Goal: Transaction & Acquisition: Subscribe to service/newsletter

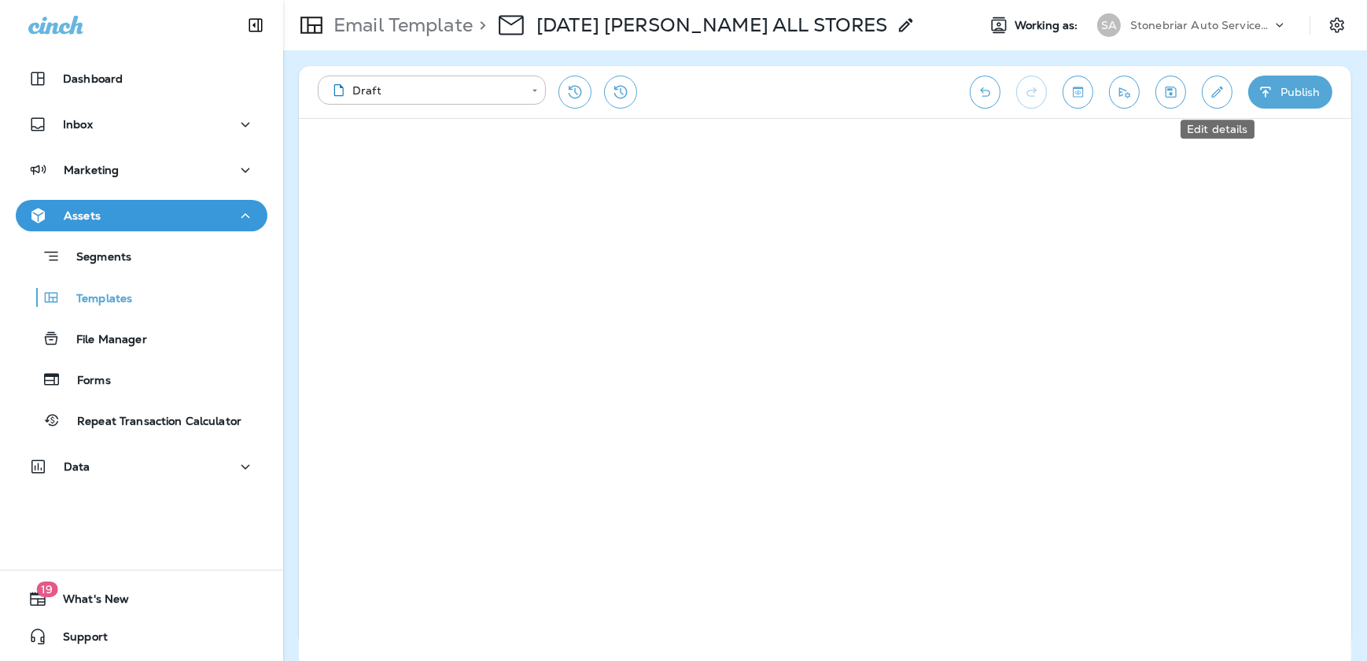
drag, startPoint x: 1205, startPoint y: 98, endPoint x: 1179, endPoint y: 130, distance: 40.8
click at [1205, 98] on button "Edit details" at bounding box center [1217, 92] width 31 height 33
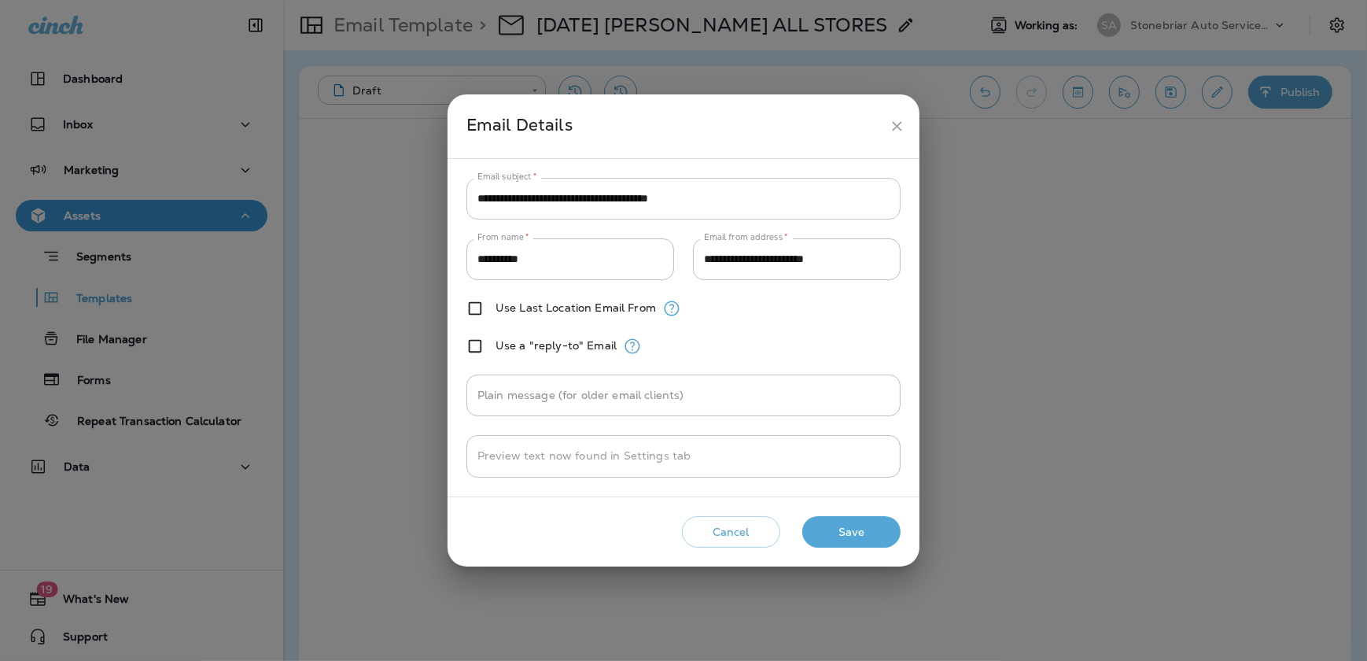
click at [707, 212] on input "**********" at bounding box center [684, 199] width 434 height 42
click at [904, 124] on icon "close" at bounding box center [897, 126] width 17 height 17
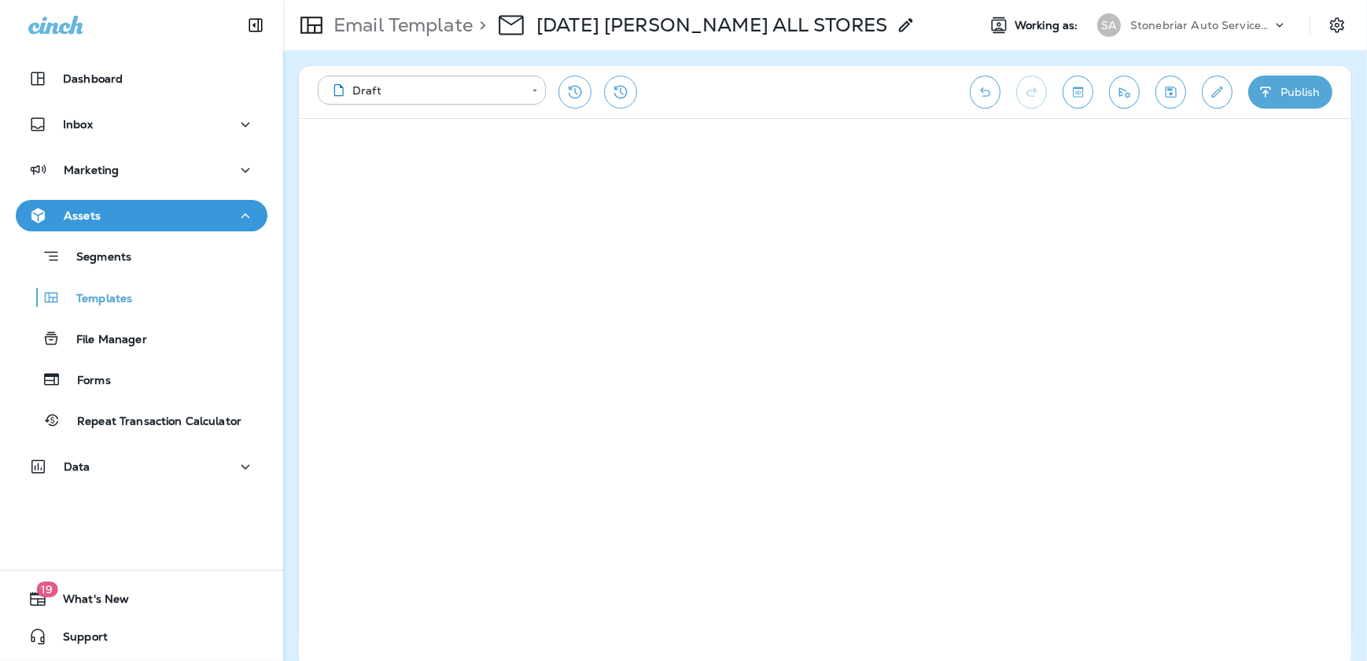
click at [1290, 87] on button "Publish" at bounding box center [1291, 92] width 84 height 33
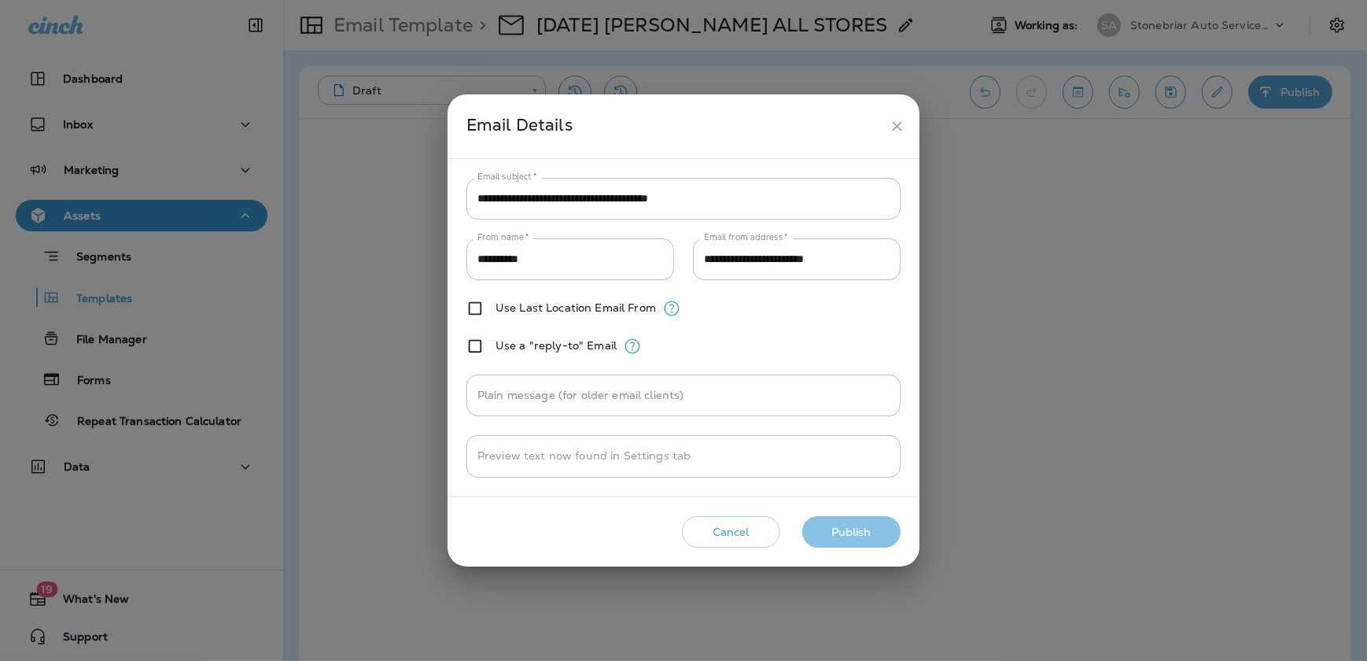
click at [826, 533] on button "Publish" at bounding box center [852, 532] width 98 height 32
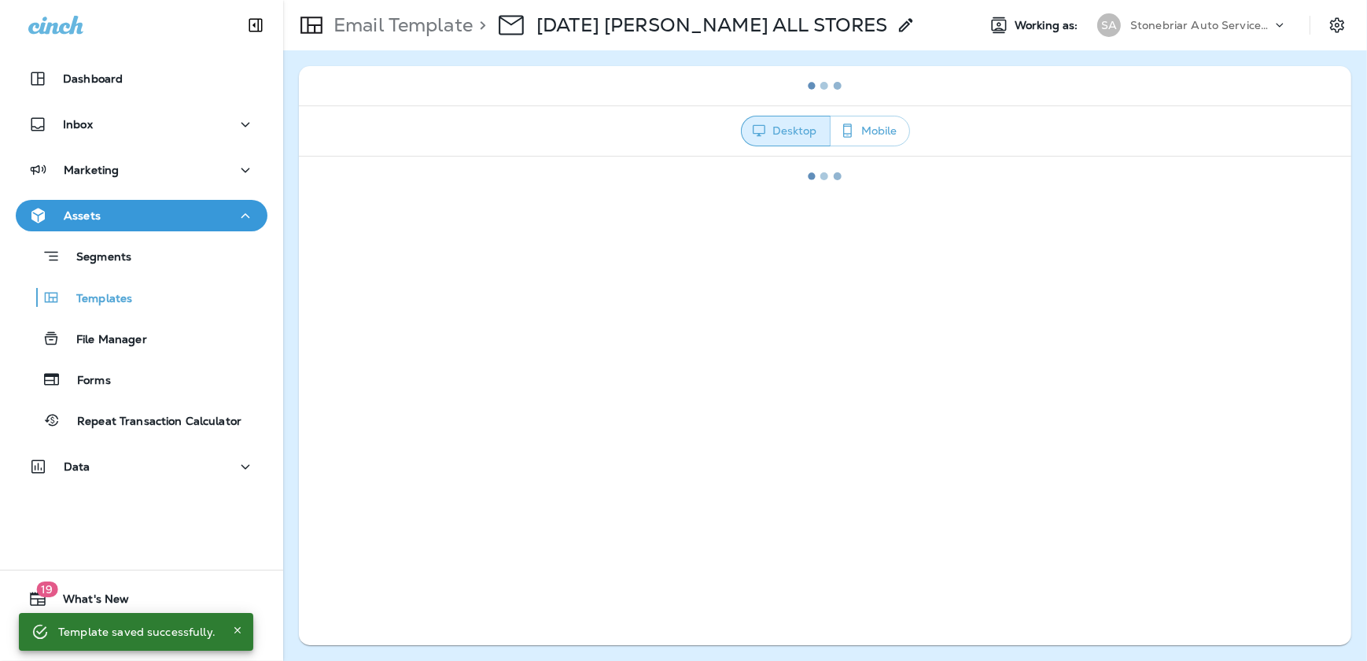
click at [897, 23] on icon at bounding box center [906, 25] width 19 height 19
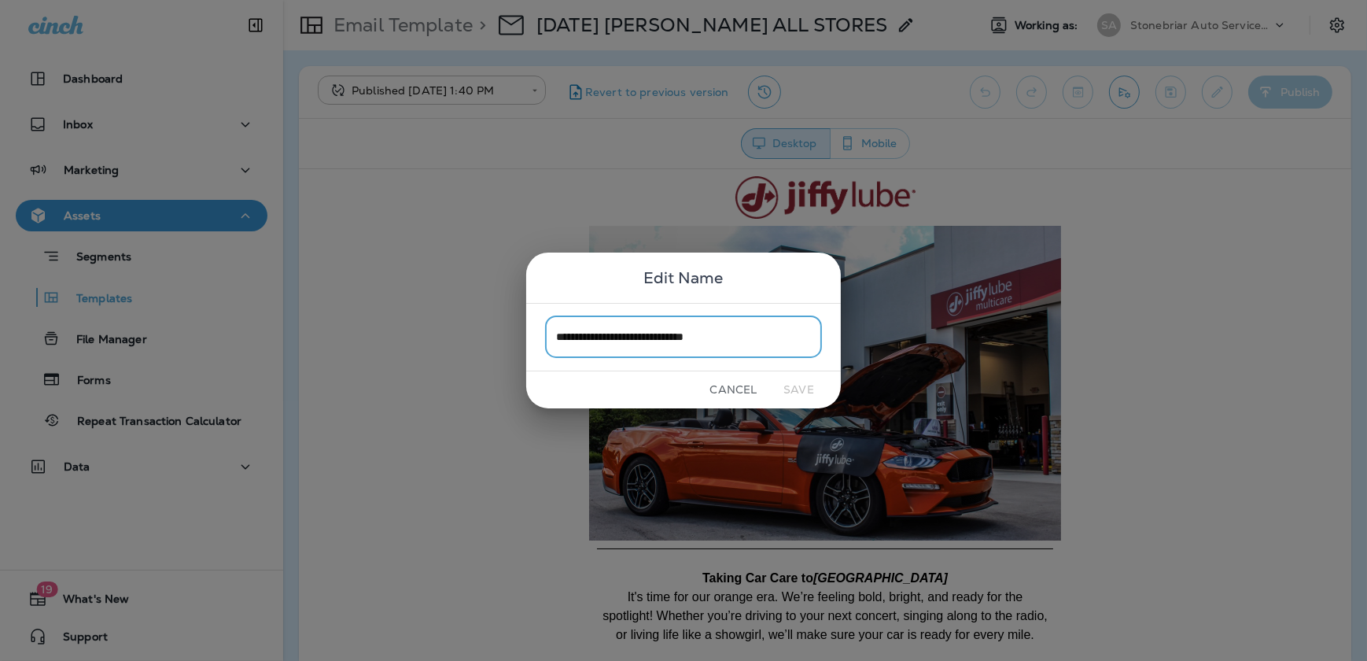
click at [582, 336] on input "**********" at bounding box center [683, 337] width 277 height 42
click at [585, 336] on input "**********" at bounding box center [683, 337] width 277 height 42
type input "**********"
click at [810, 389] on button "Save" at bounding box center [798, 390] width 59 height 24
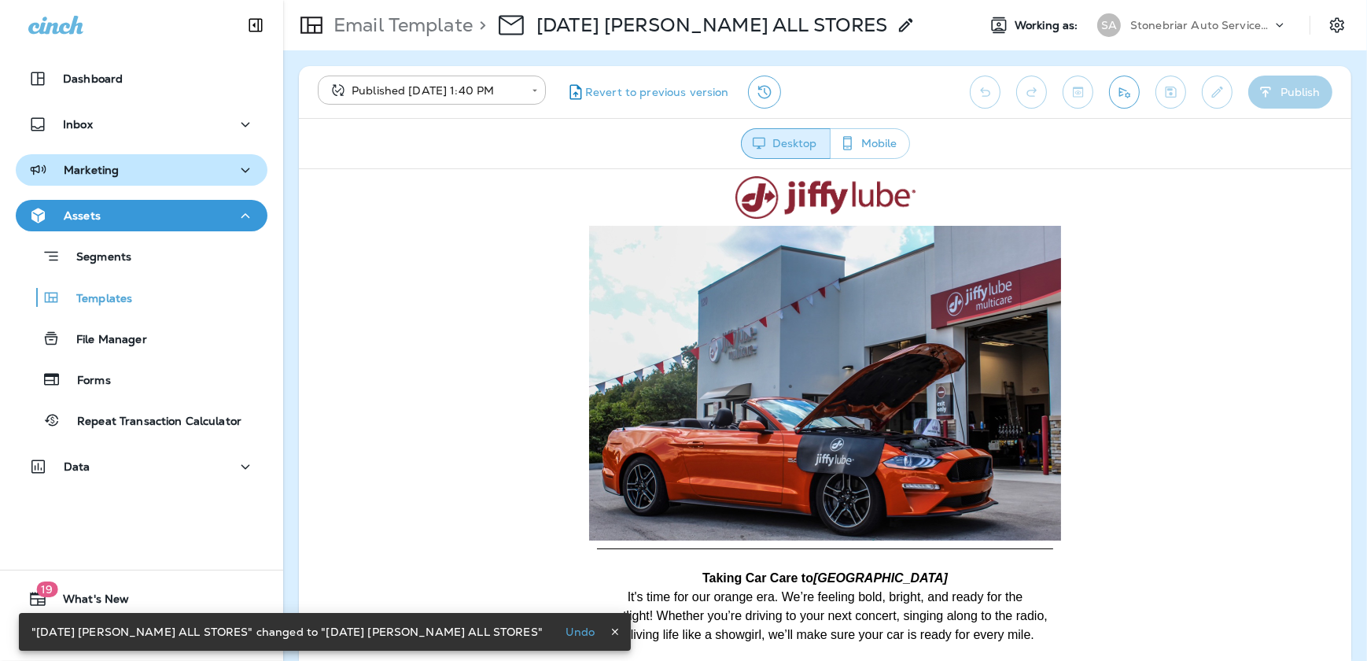
click at [120, 170] on div "Marketing" at bounding box center [141, 171] width 227 height 20
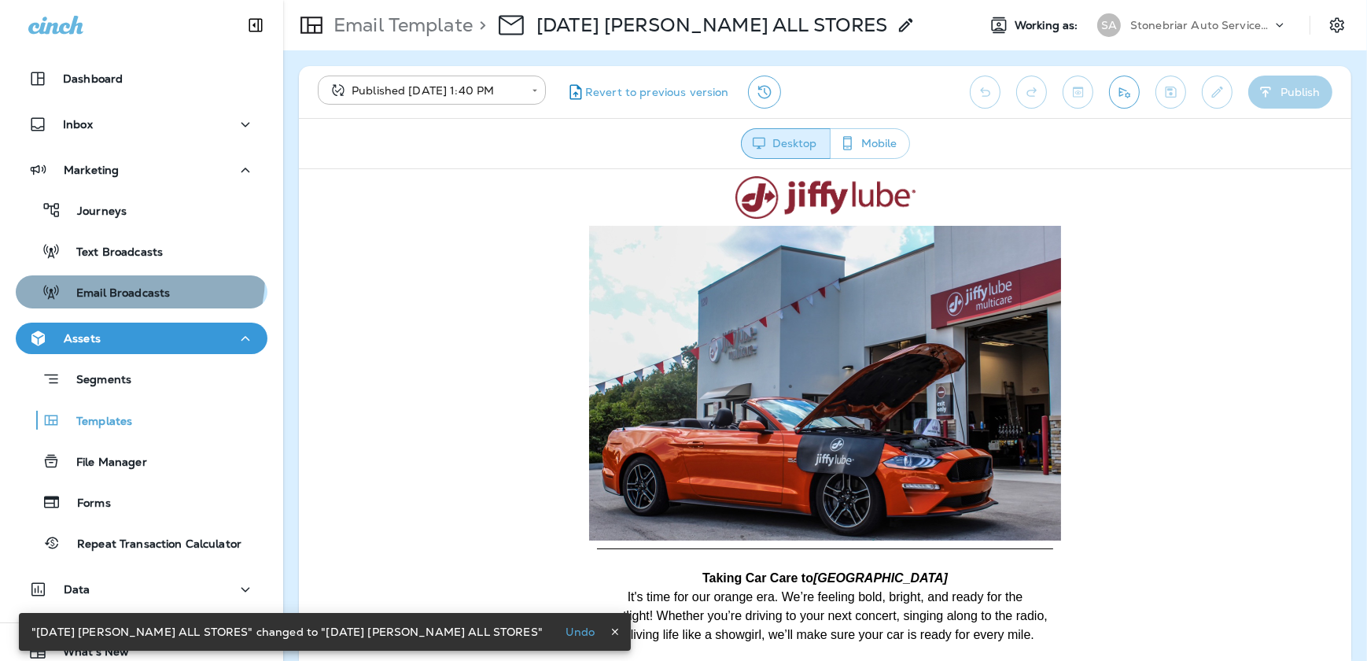
click at [134, 278] on button "Email Broadcasts" at bounding box center [142, 291] width 252 height 33
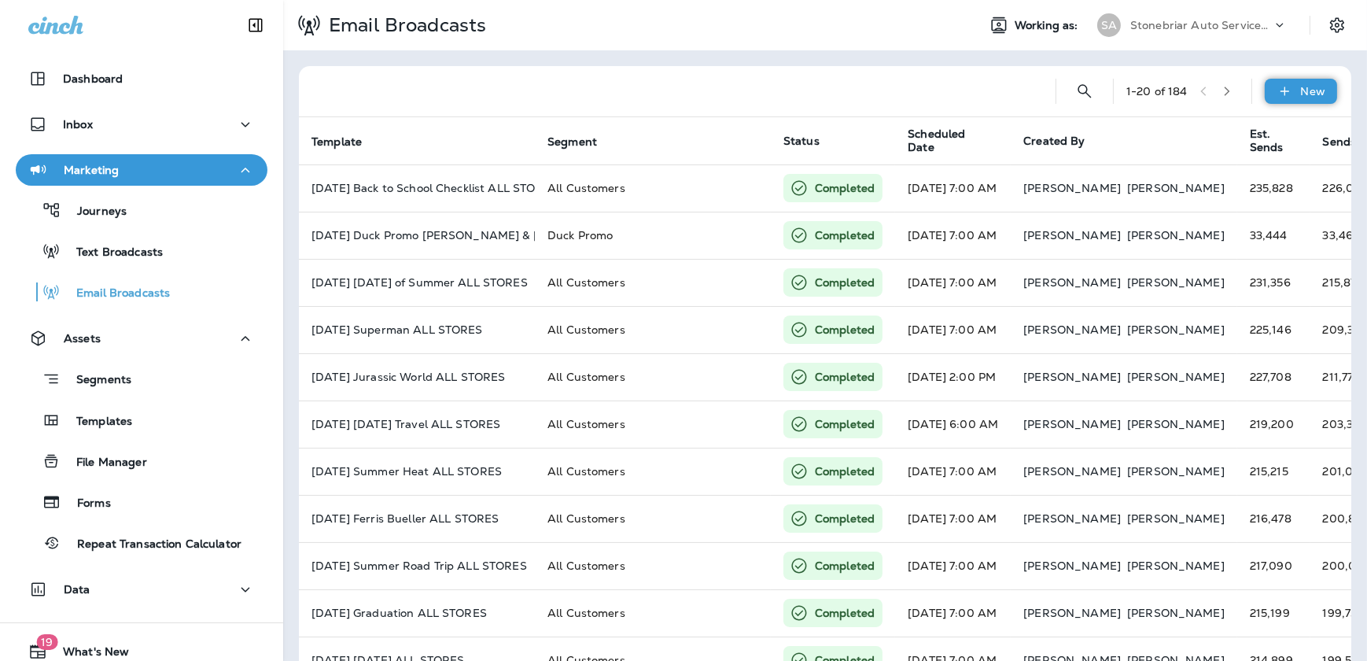
click at [1282, 90] on icon at bounding box center [1285, 91] width 17 height 16
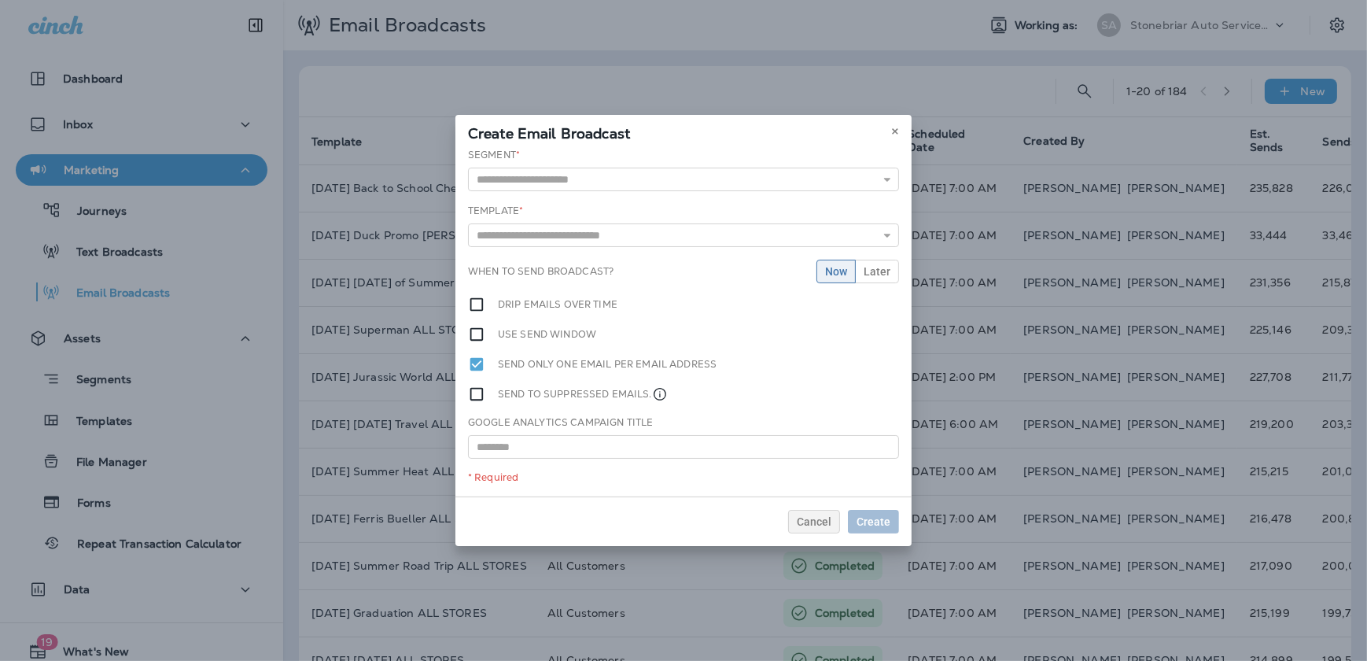
click at [789, 157] on div "Segment * All Customers All Customers - Excluding [GEOGRAPHIC_DATA] Co-Op All S…" at bounding box center [683, 169] width 431 height 43
click at [788, 170] on input "text" at bounding box center [683, 180] width 431 height 24
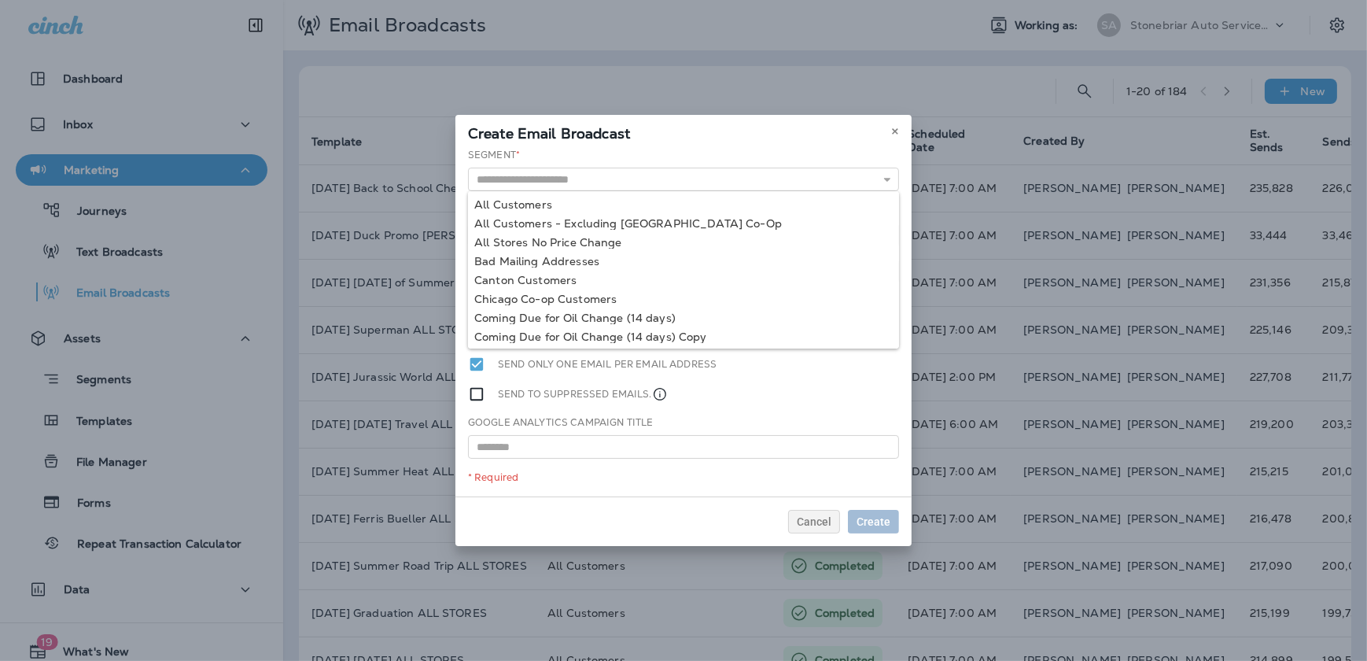
click at [776, 191] on div "Segment * All Customers All Customers - Excluding [GEOGRAPHIC_DATA] Co-Op All S…" at bounding box center [684, 322] width 456 height 349
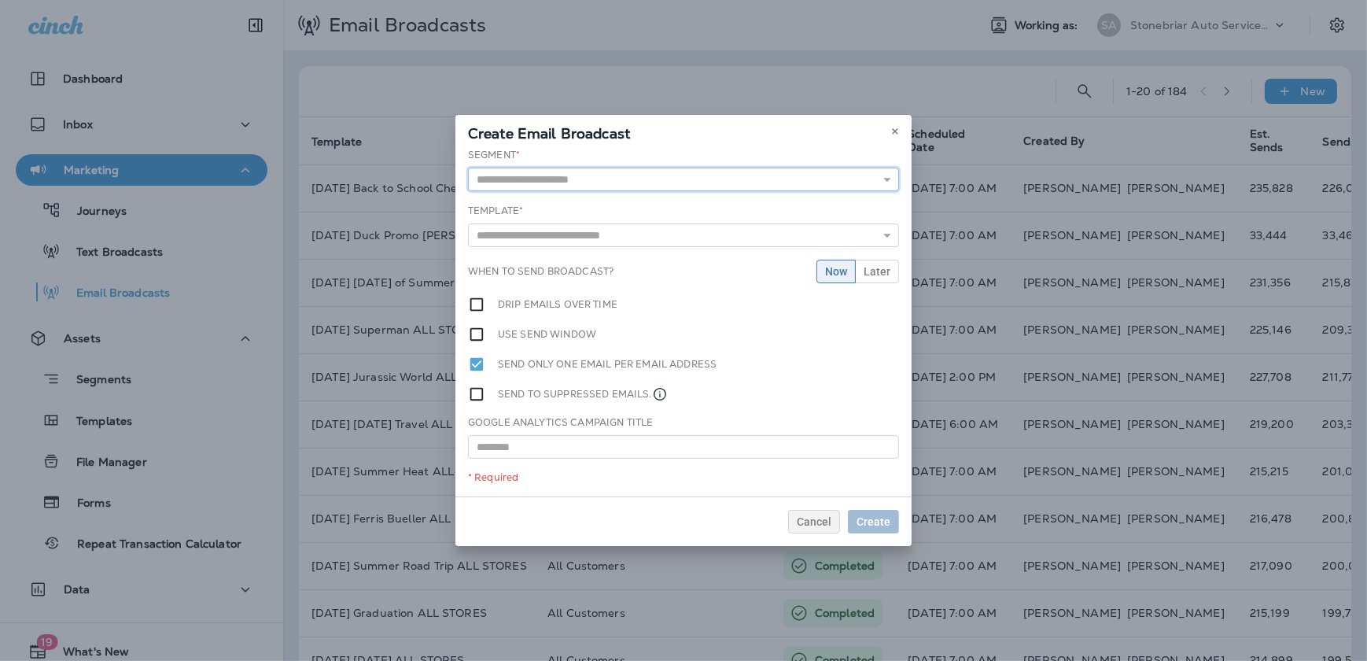
click at [778, 185] on input "text" at bounding box center [683, 180] width 431 height 24
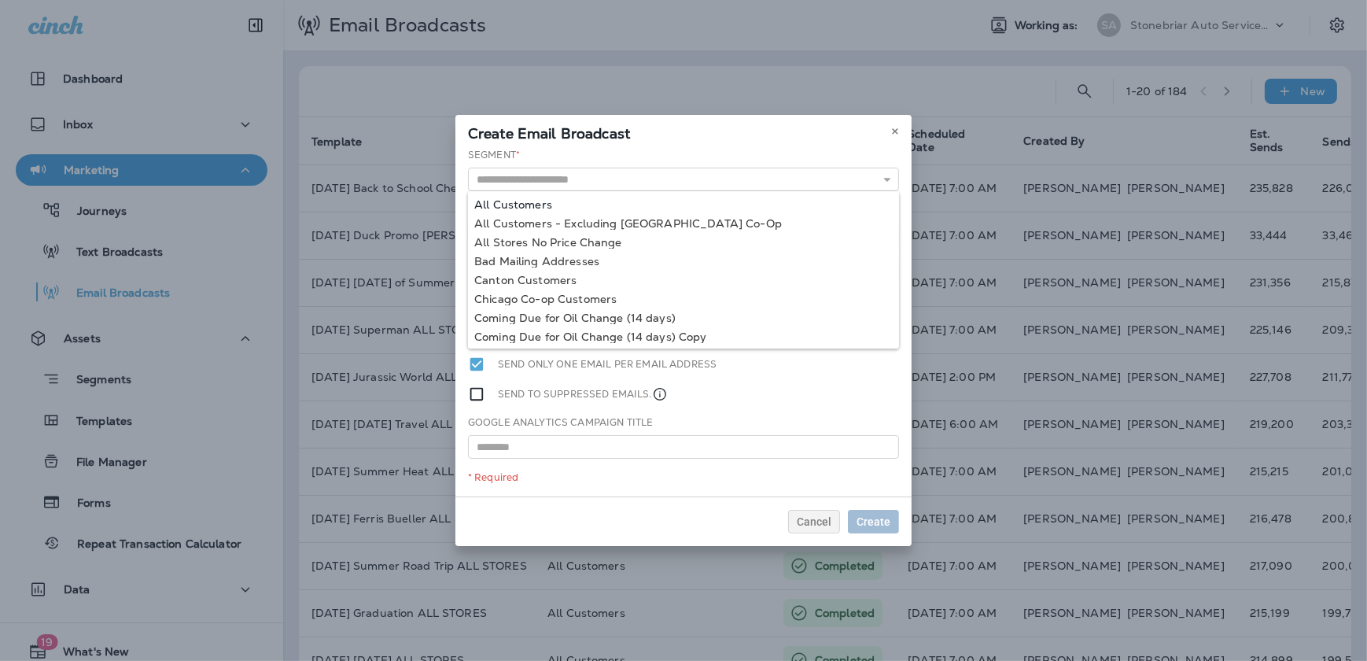
type input "**********"
click at [769, 203] on div "**********" at bounding box center [684, 322] width 456 height 349
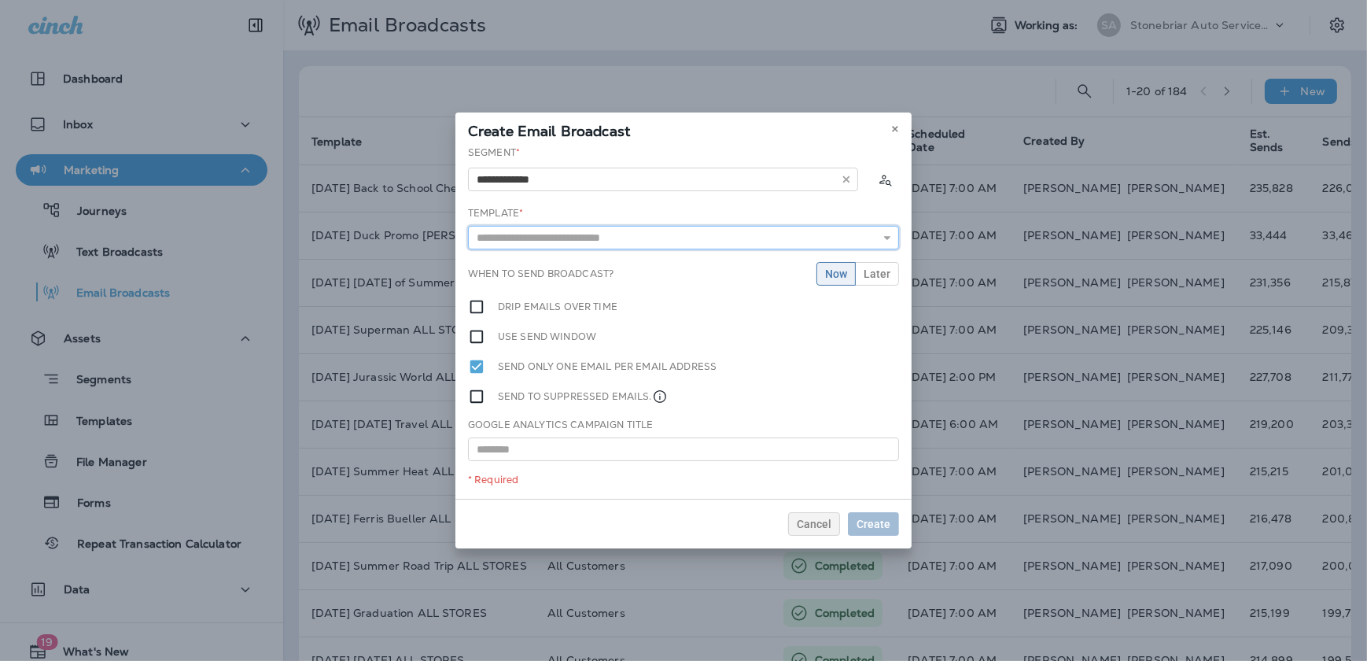
click at [755, 232] on input "text" at bounding box center [683, 238] width 431 height 24
type input "**********"
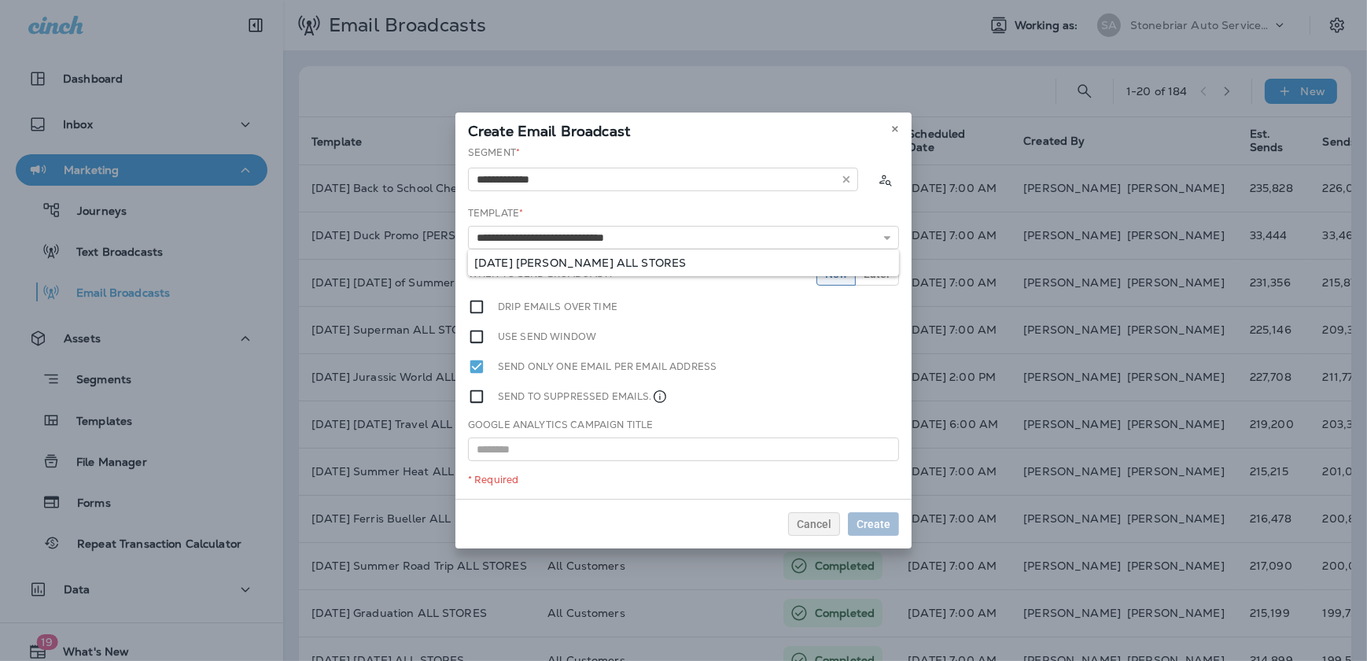
click at [667, 260] on div "**********" at bounding box center [684, 322] width 456 height 353
click at [869, 276] on span "Later" at bounding box center [877, 273] width 27 height 11
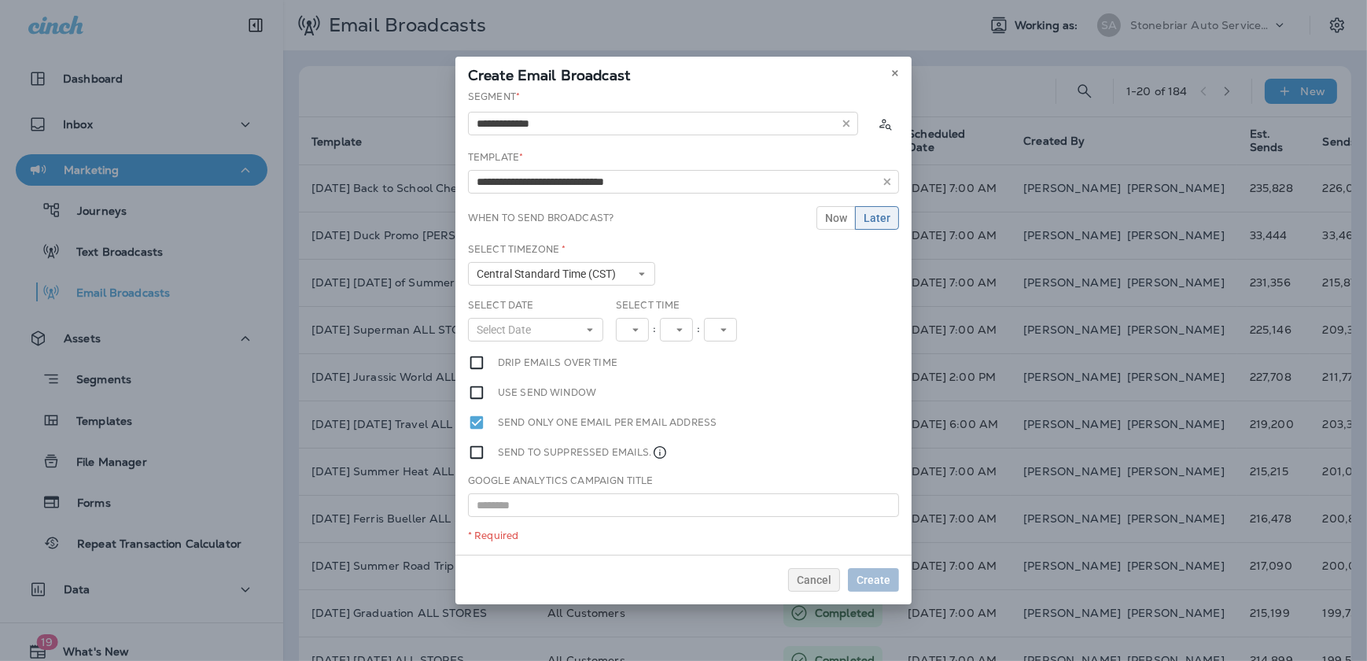
click at [558, 363] on label "Drip emails over time" at bounding box center [558, 362] width 120 height 17
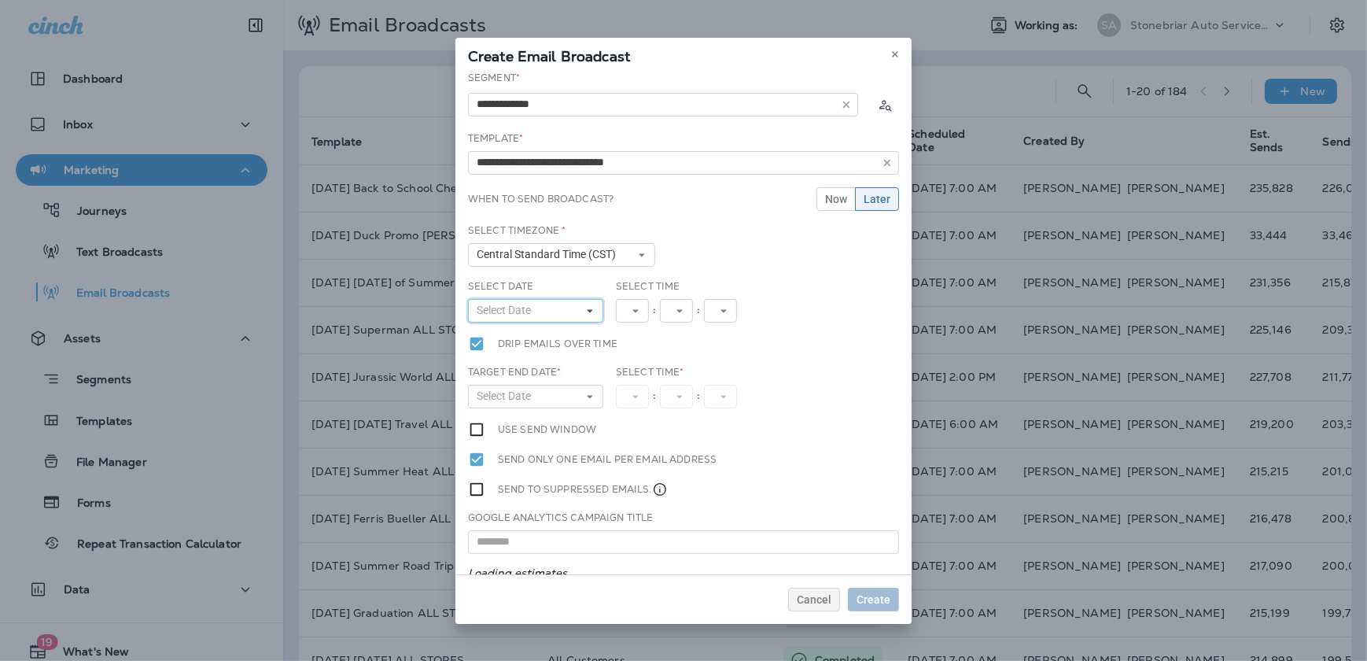
click at [526, 304] on span "Select Date" at bounding box center [507, 310] width 61 height 13
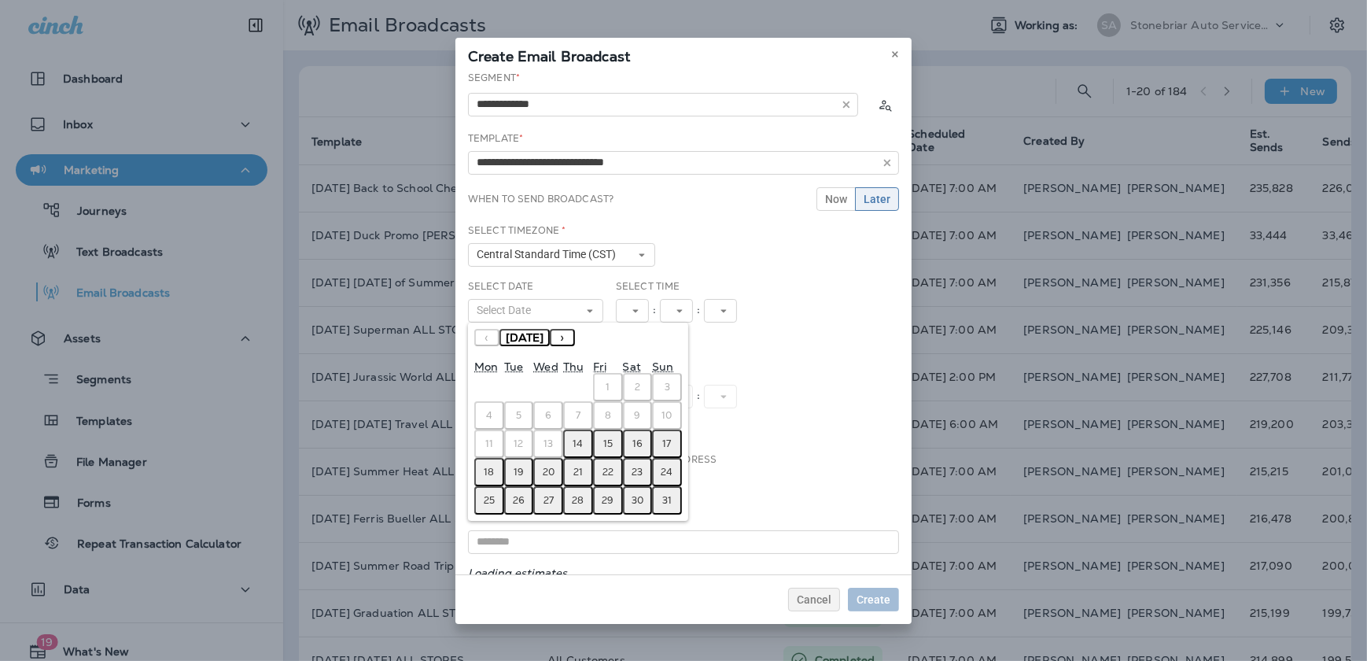
click at [582, 437] on abbr "14" at bounding box center [578, 443] width 10 height 13
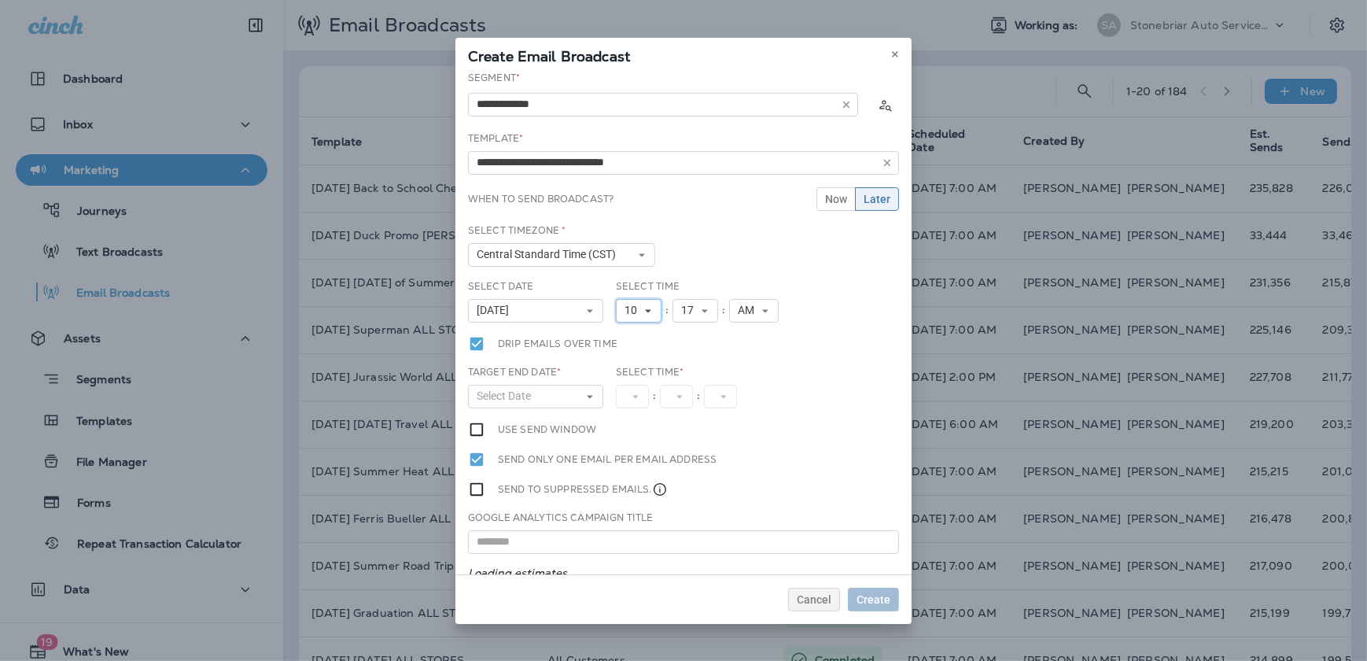
click at [635, 313] on span "10" at bounding box center [634, 310] width 19 height 13
click at [624, 517] on link "11" at bounding box center [639, 524] width 46 height 19
click at [682, 304] on span "17" at bounding box center [690, 310] width 19 height 13
click at [680, 332] on link "00" at bounding box center [696, 336] width 46 height 19
click at [561, 389] on button "Select Date" at bounding box center [535, 397] width 135 height 24
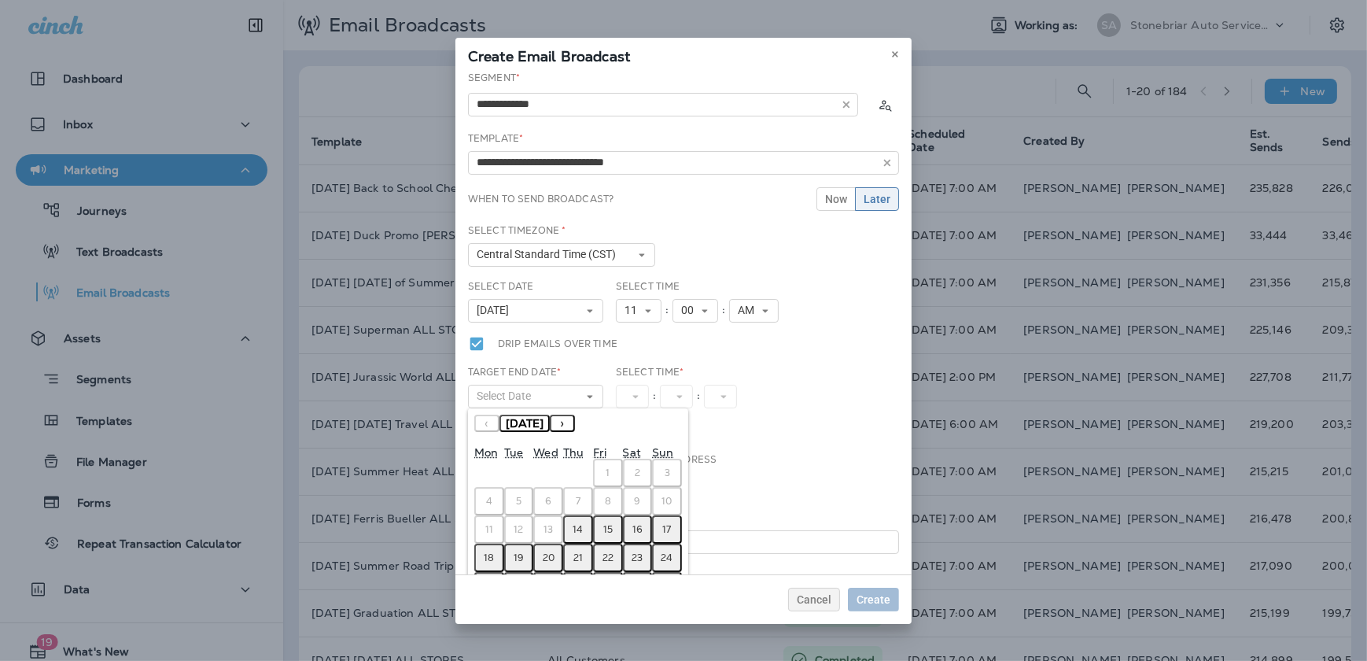
click at [604, 523] on abbr "15" at bounding box center [607, 529] width 9 height 13
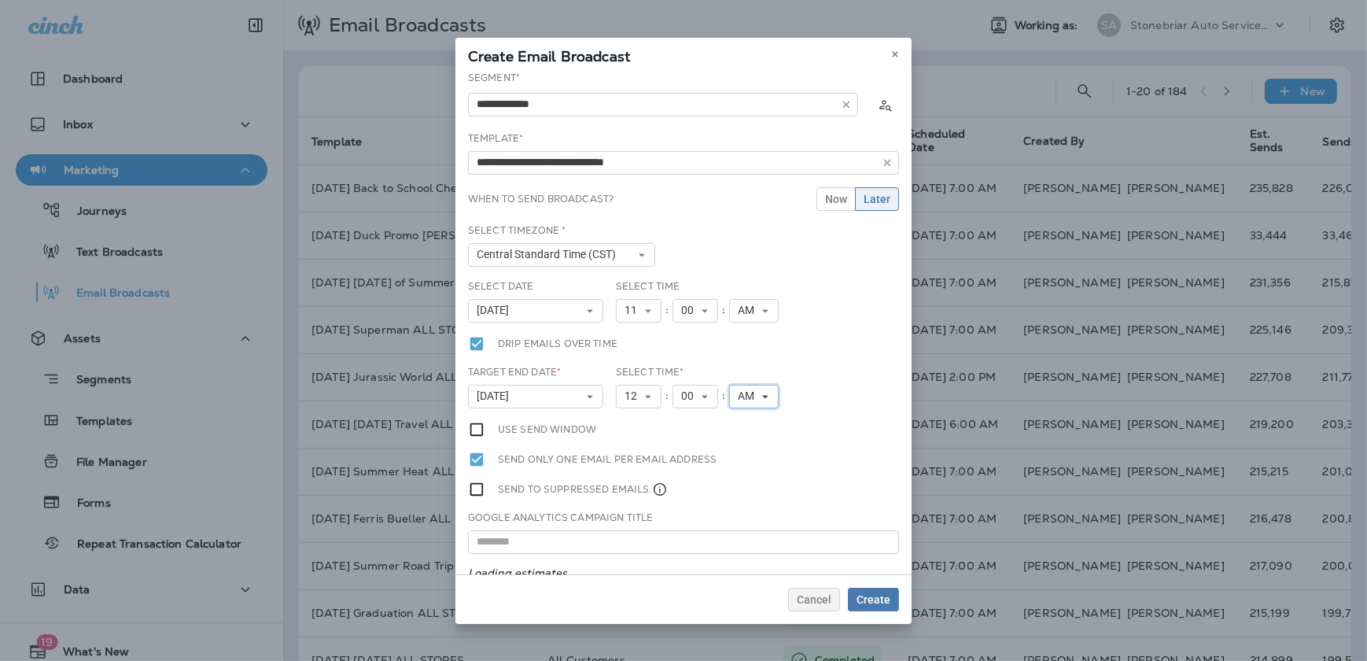
click at [738, 393] on span "AM" at bounding box center [749, 395] width 23 height 13
click at [742, 433] on link "PM" at bounding box center [754, 440] width 50 height 19
click at [630, 311] on span "11" at bounding box center [634, 310] width 19 height 13
click at [633, 350] on link "2" at bounding box center [639, 354] width 46 height 19
click at [739, 311] on span "AM" at bounding box center [743, 310] width 23 height 13
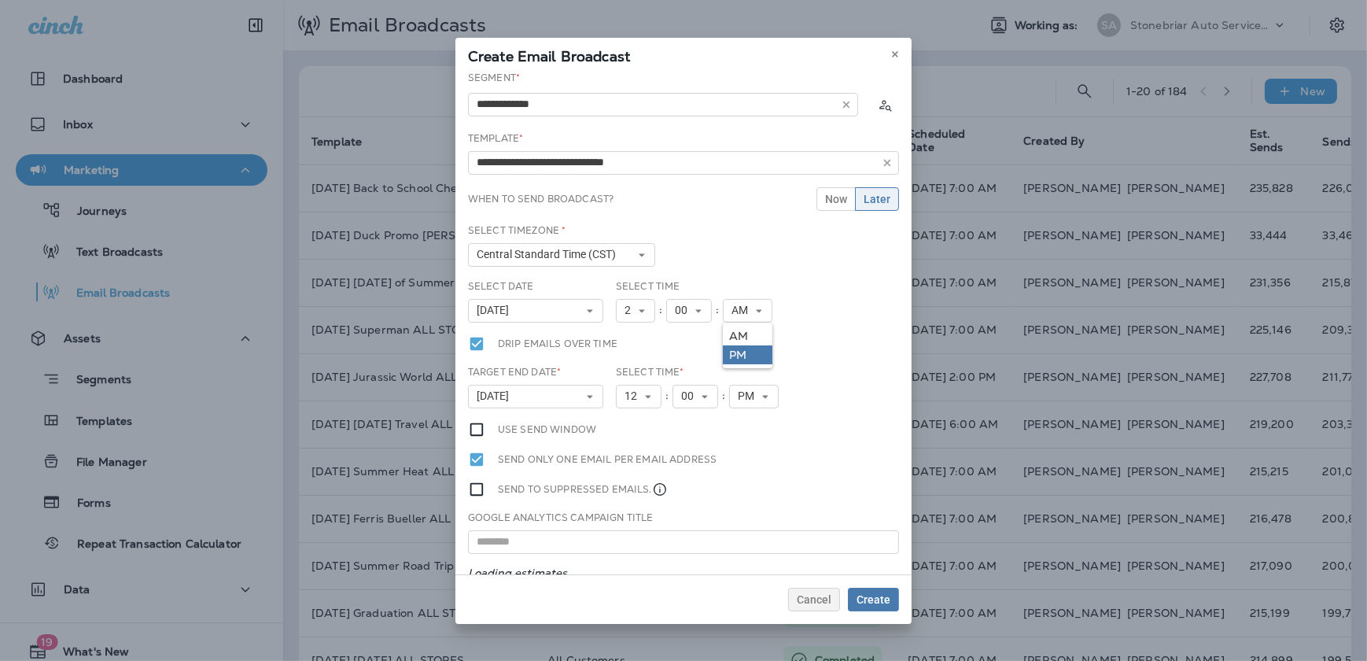
click at [746, 345] on link "PM" at bounding box center [748, 354] width 50 height 19
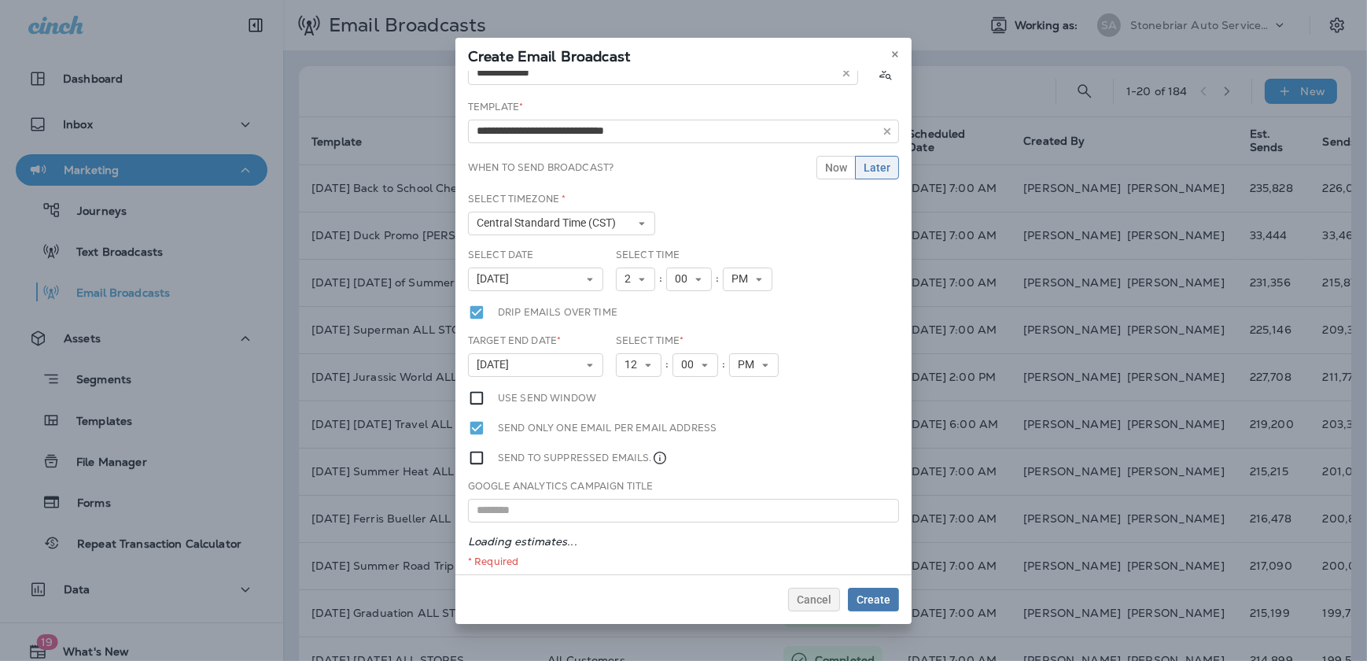
scroll to position [32, 0]
click at [864, 594] on span "Create" at bounding box center [874, 599] width 34 height 11
